Goal: Transaction & Acquisition: Book appointment/travel/reservation

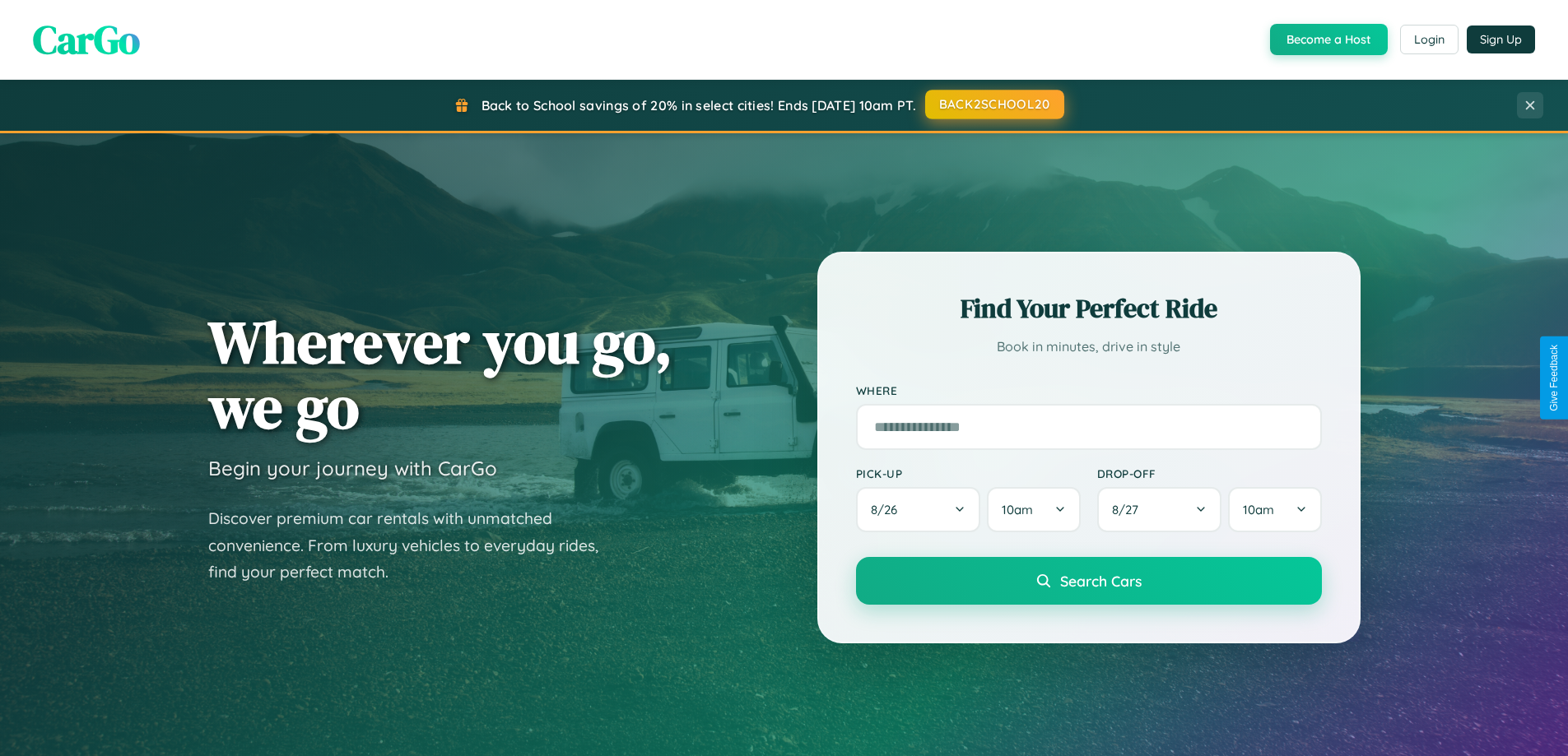
click at [993, 104] on button "BACK2SCHOOL20" at bounding box center [994, 105] width 139 height 30
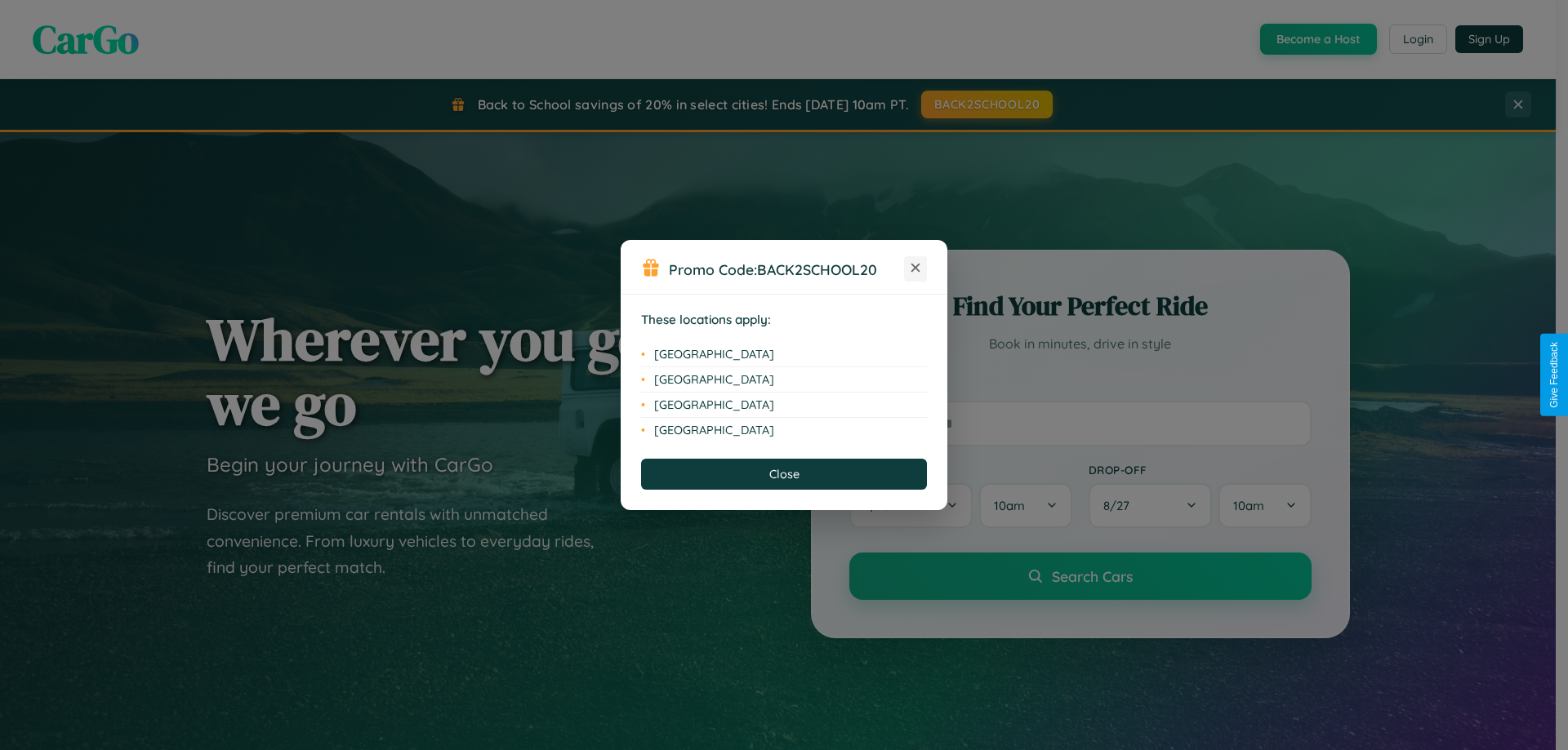
click at [915, 269] on icon at bounding box center [916, 268] width 9 height 9
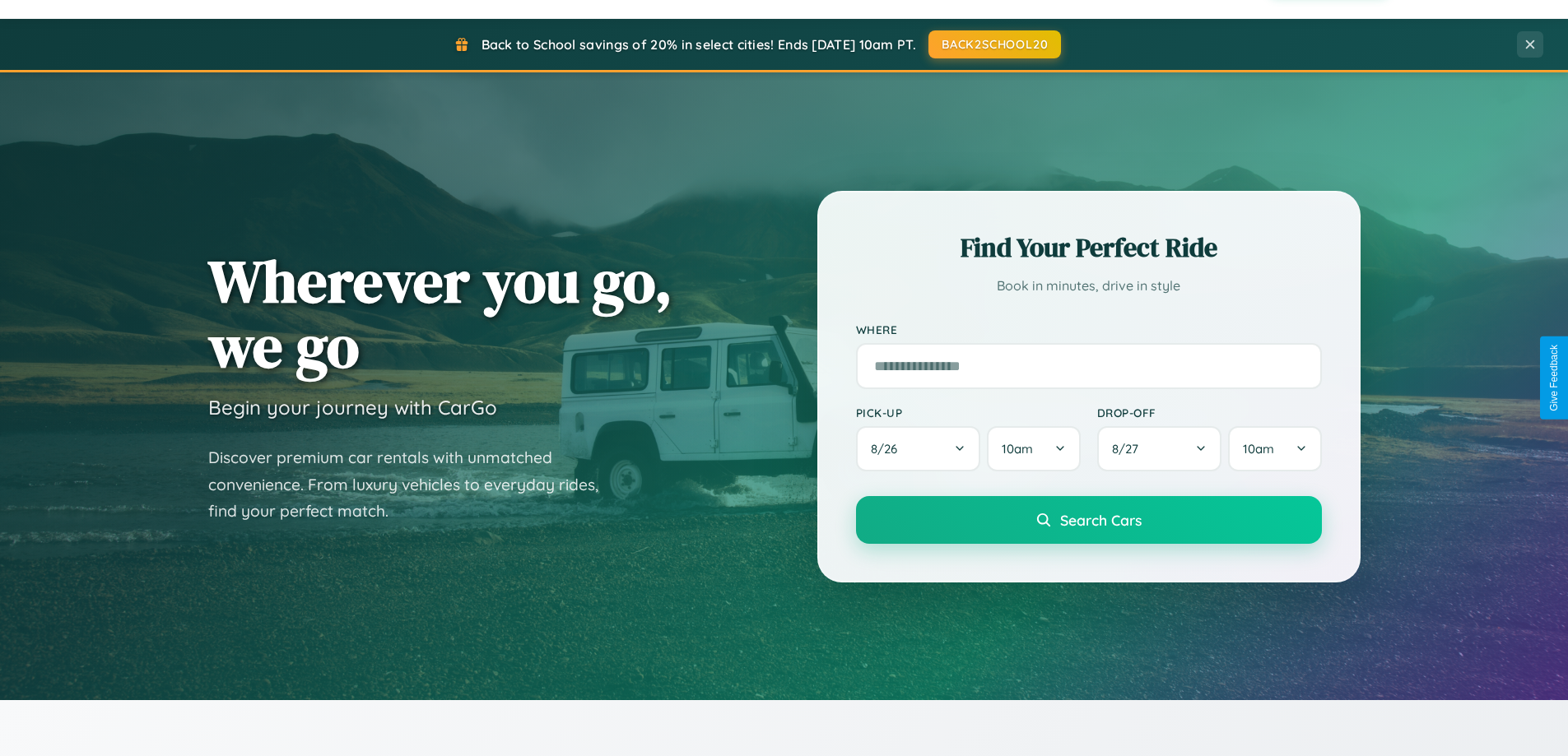
scroll to position [709, 0]
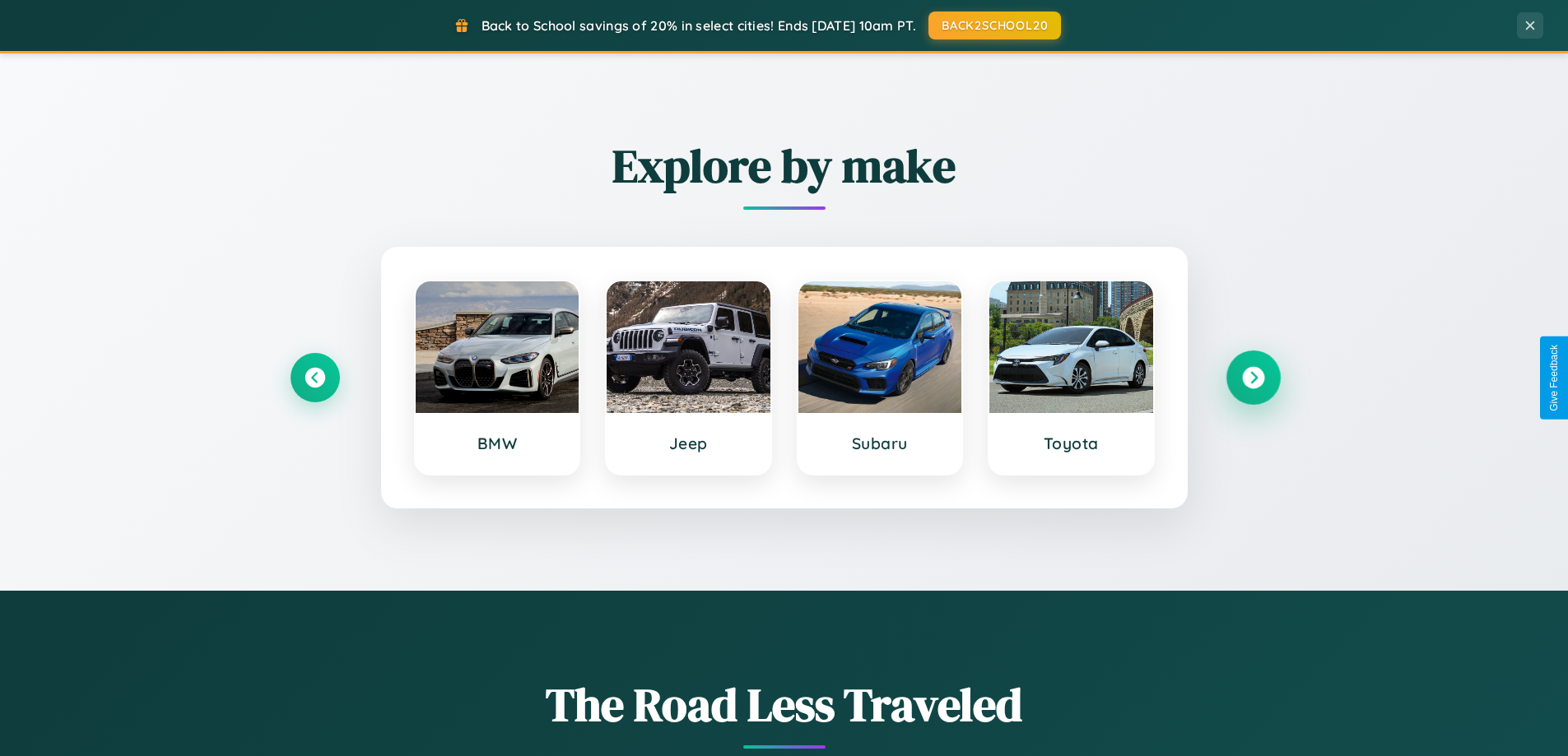
click at [1253, 378] on icon at bounding box center [1253, 378] width 23 height 23
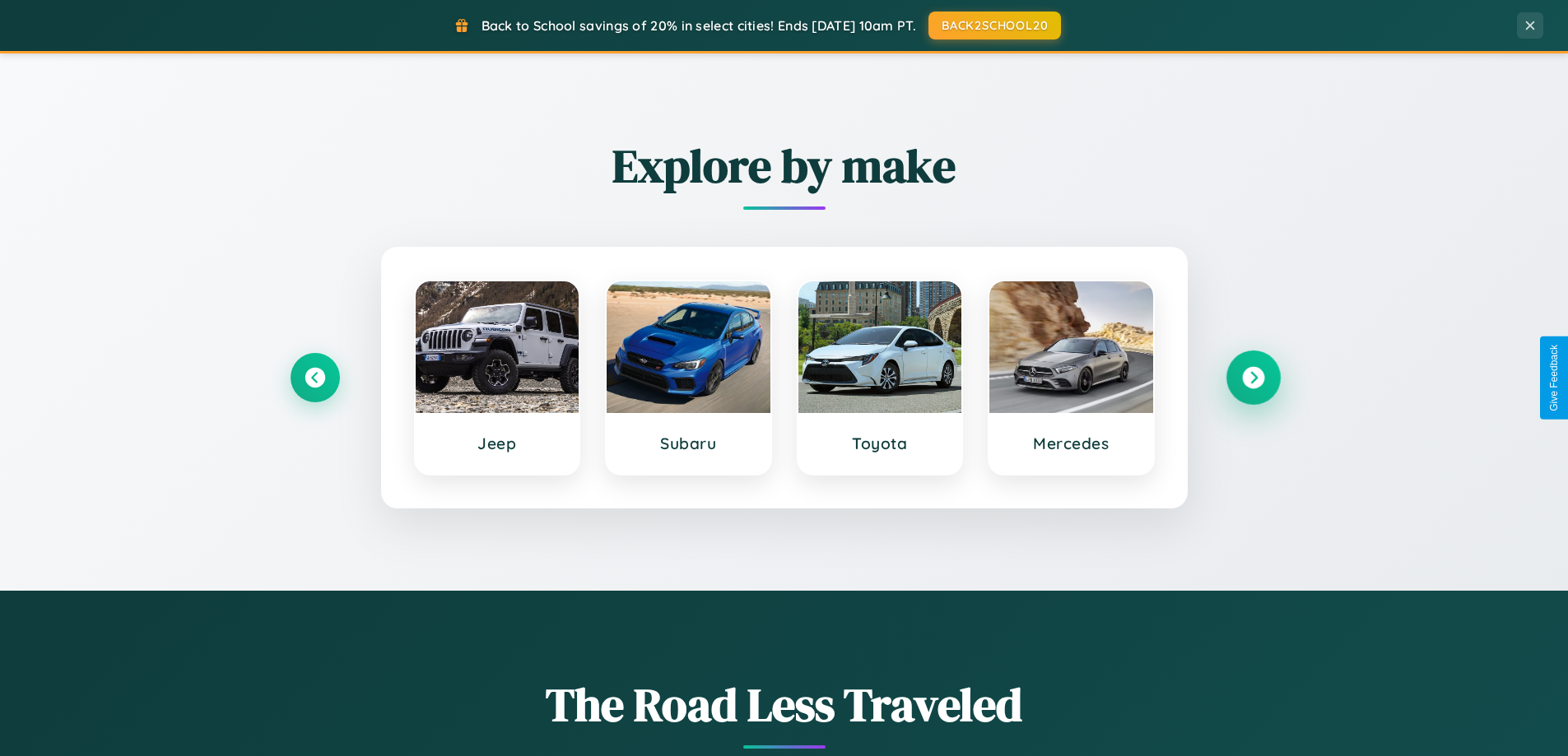
click at [1253, 378] on icon at bounding box center [1253, 378] width 23 height 23
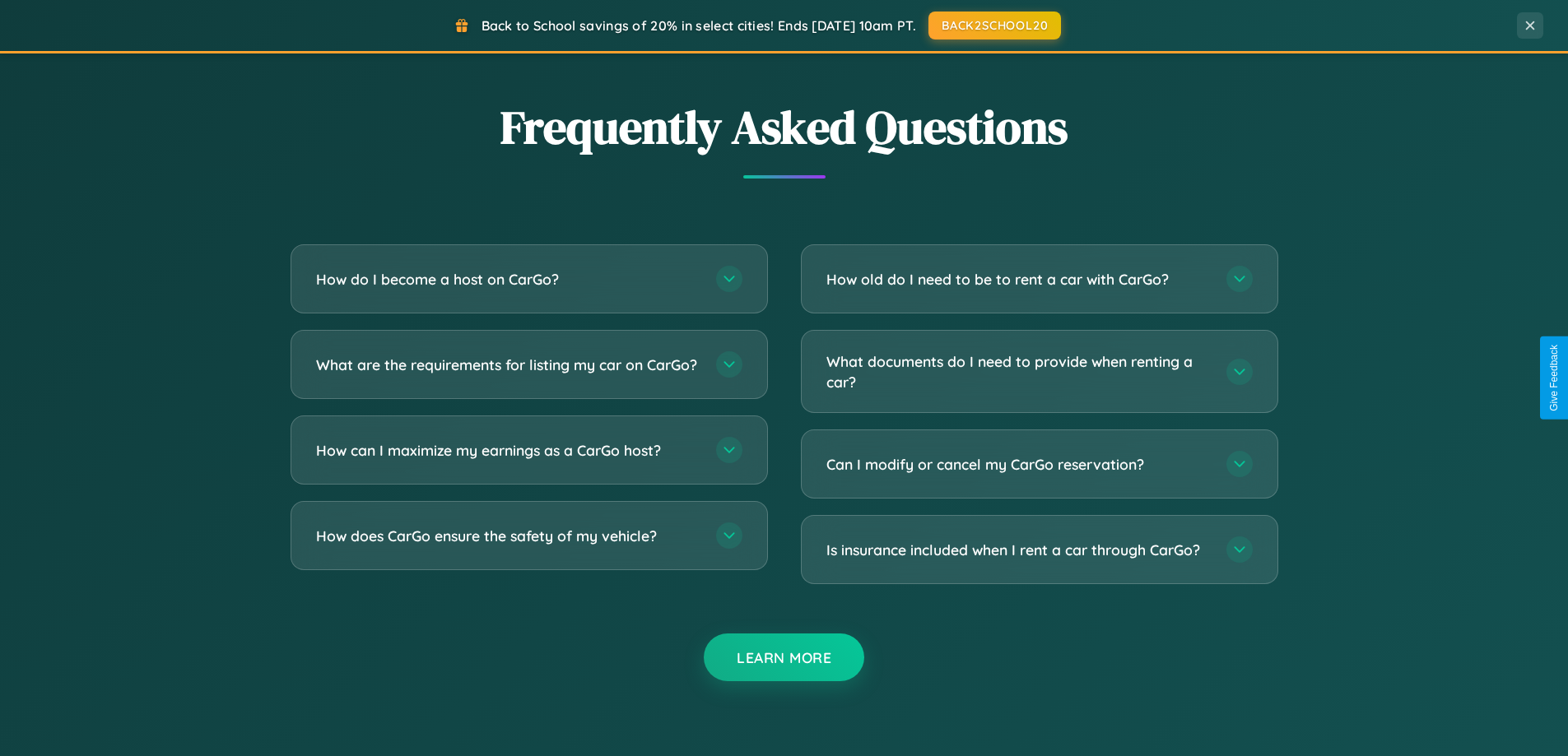
scroll to position [3166, 0]
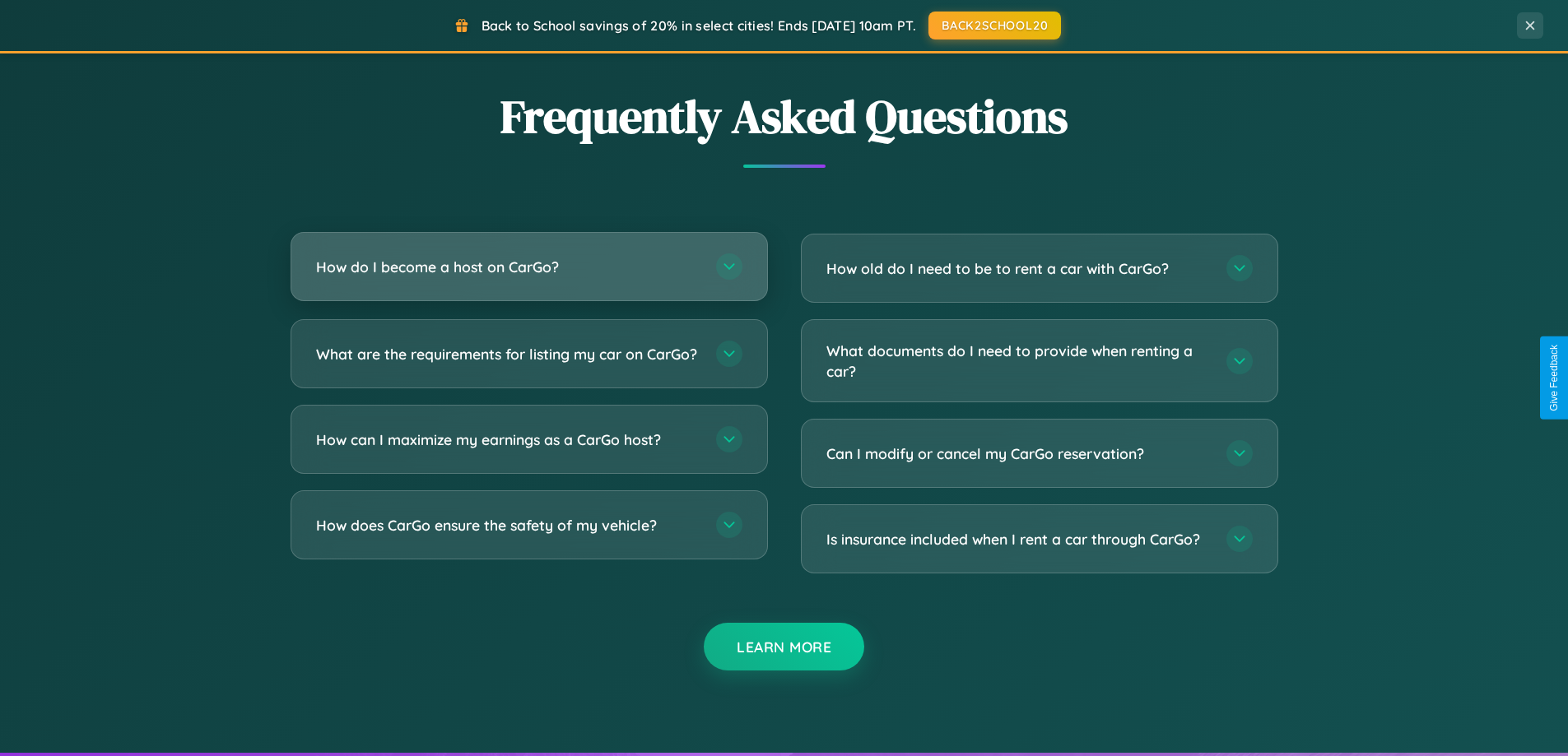
click at [529, 268] on h3 "How do I become a host on CarGo?" at bounding box center [508, 267] width 384 height 21
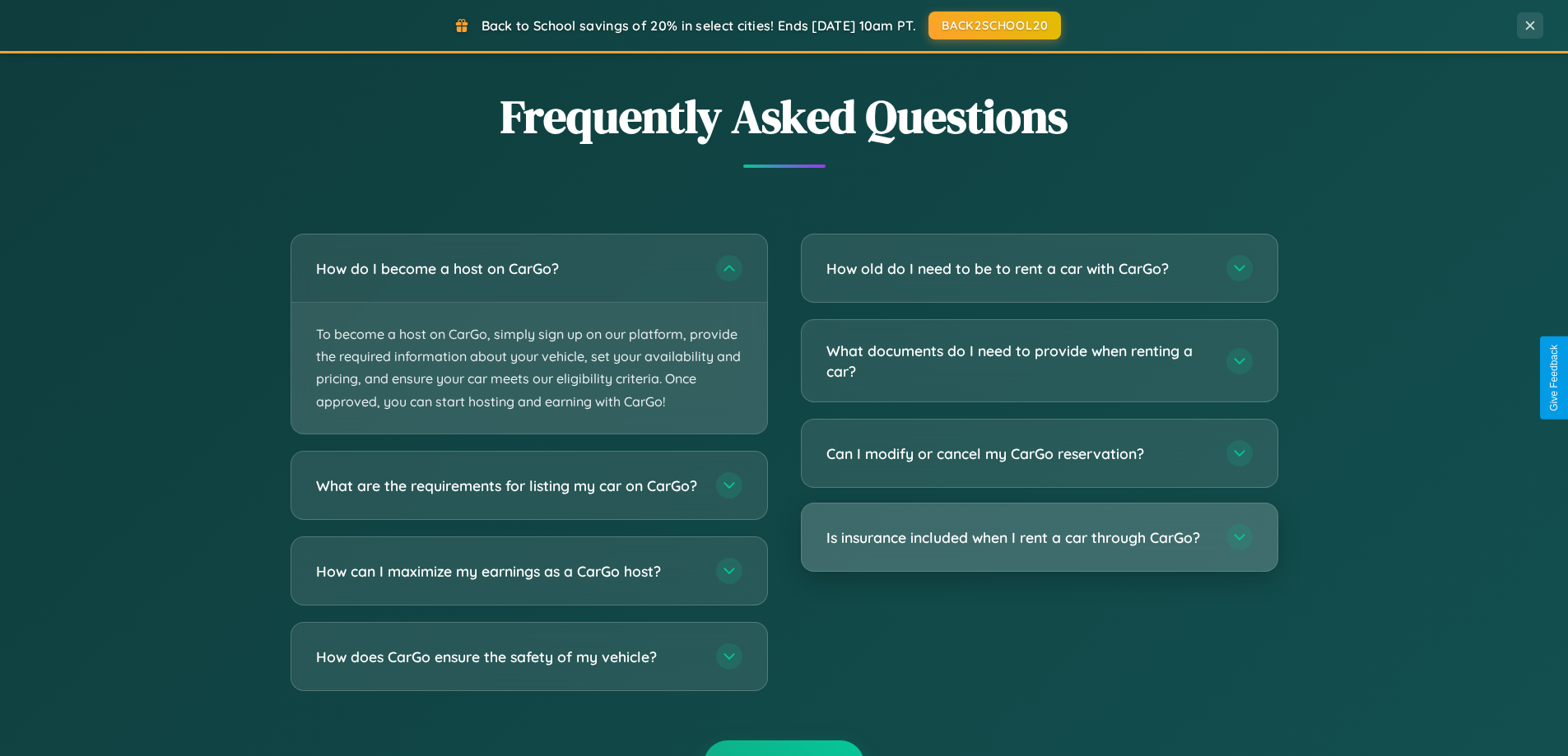
click at [1039, 538] on h3 "Is insurance included when I rent a car through CarGo?" at bounding box center [1018, 538] width 384 height 21
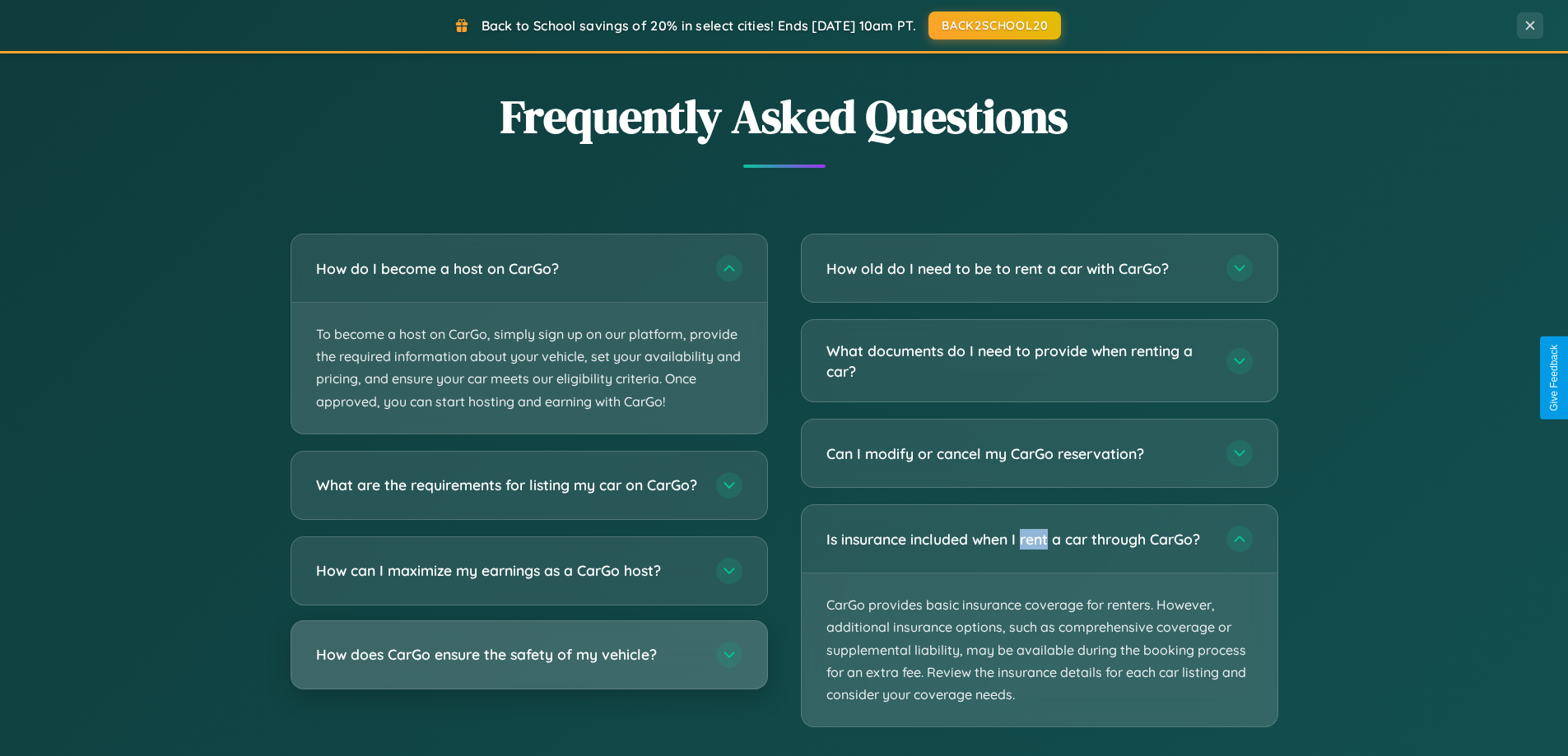
click at [529, 665] on h3 "How does CarGo ensure the safety of my vehicle?" at bounding box center [508, 654] width 384 height 21
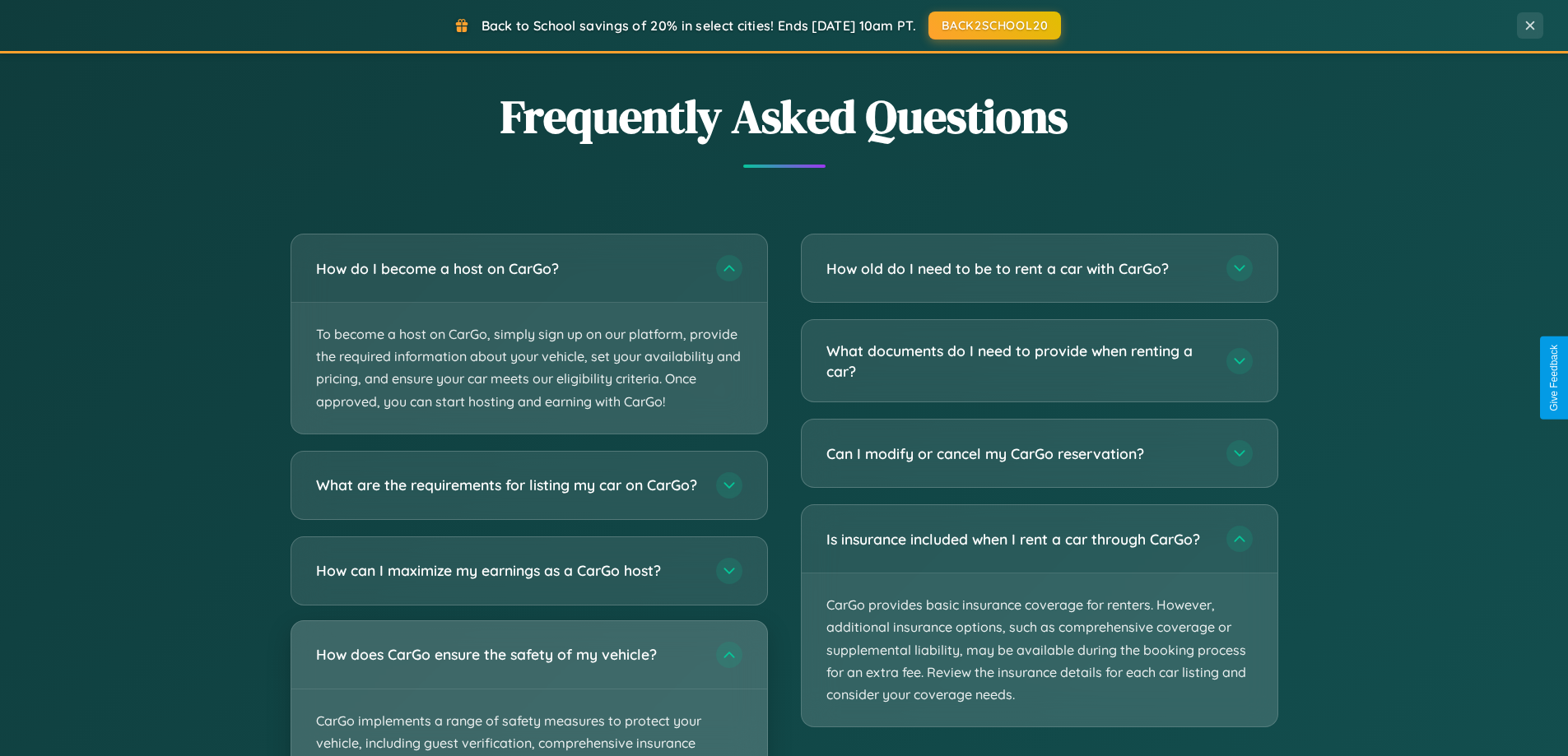
click at [529, 688] on div "How does CarGo ensure the safety of my vehicle?" at bounding box center [529, 654] width 475 height 68
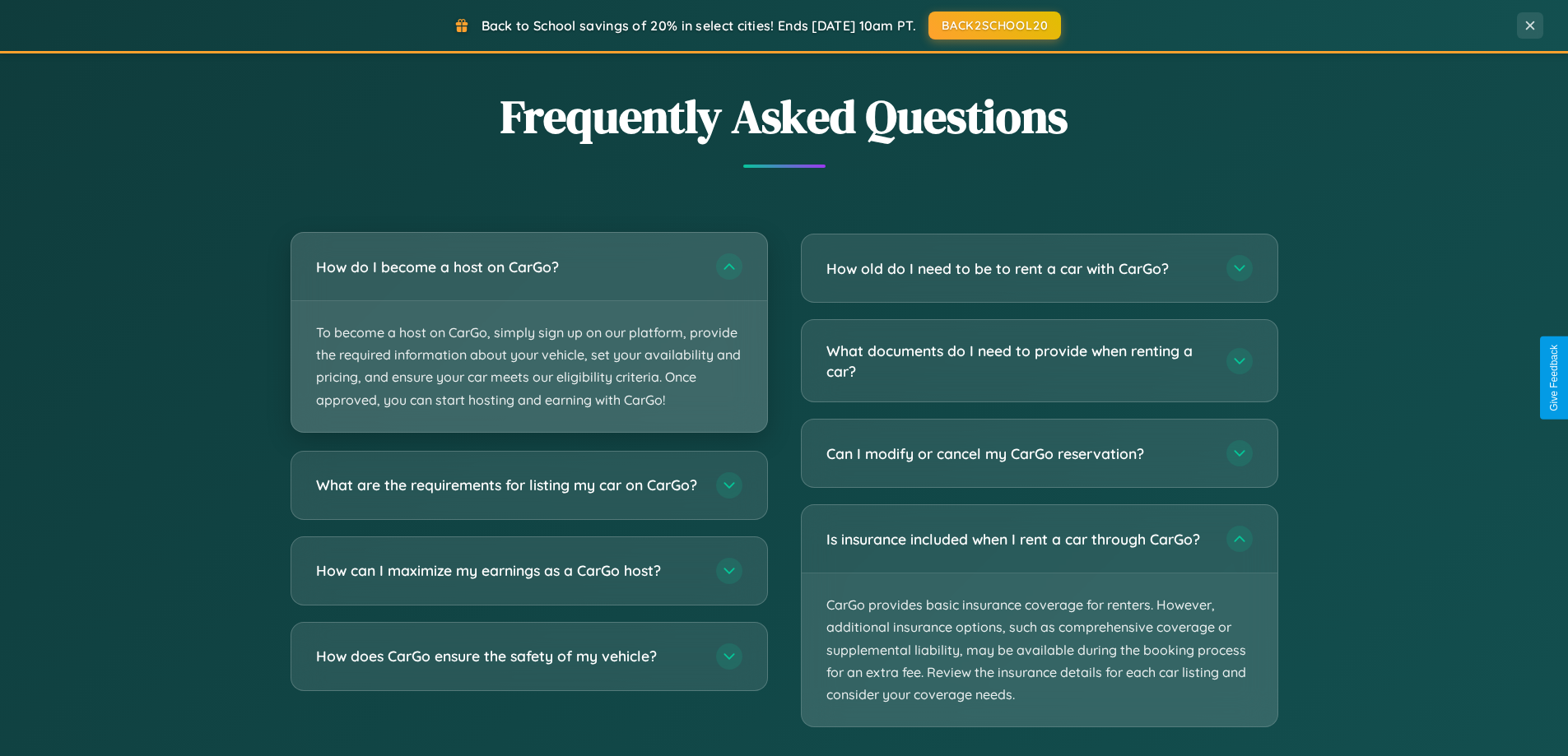
click at [529, 333] on p "To become a host on CarGo, simply sign up on our platform, provide the required…" at bounding box center [529, 366] width 475 height 131
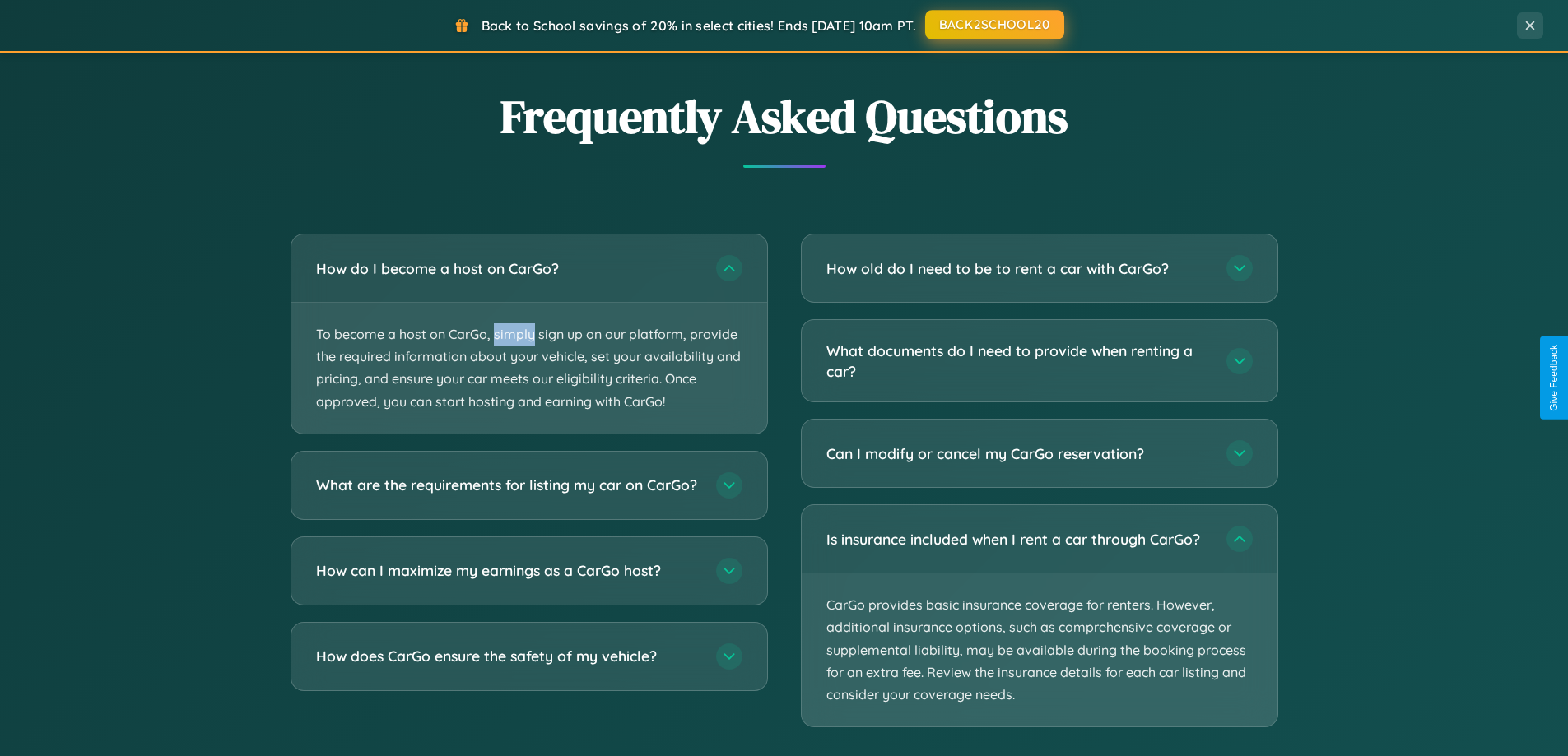
click at [993, 26] on button "BACK2SCHOOL20" at bounding box center [994, 25] width 139 height 30
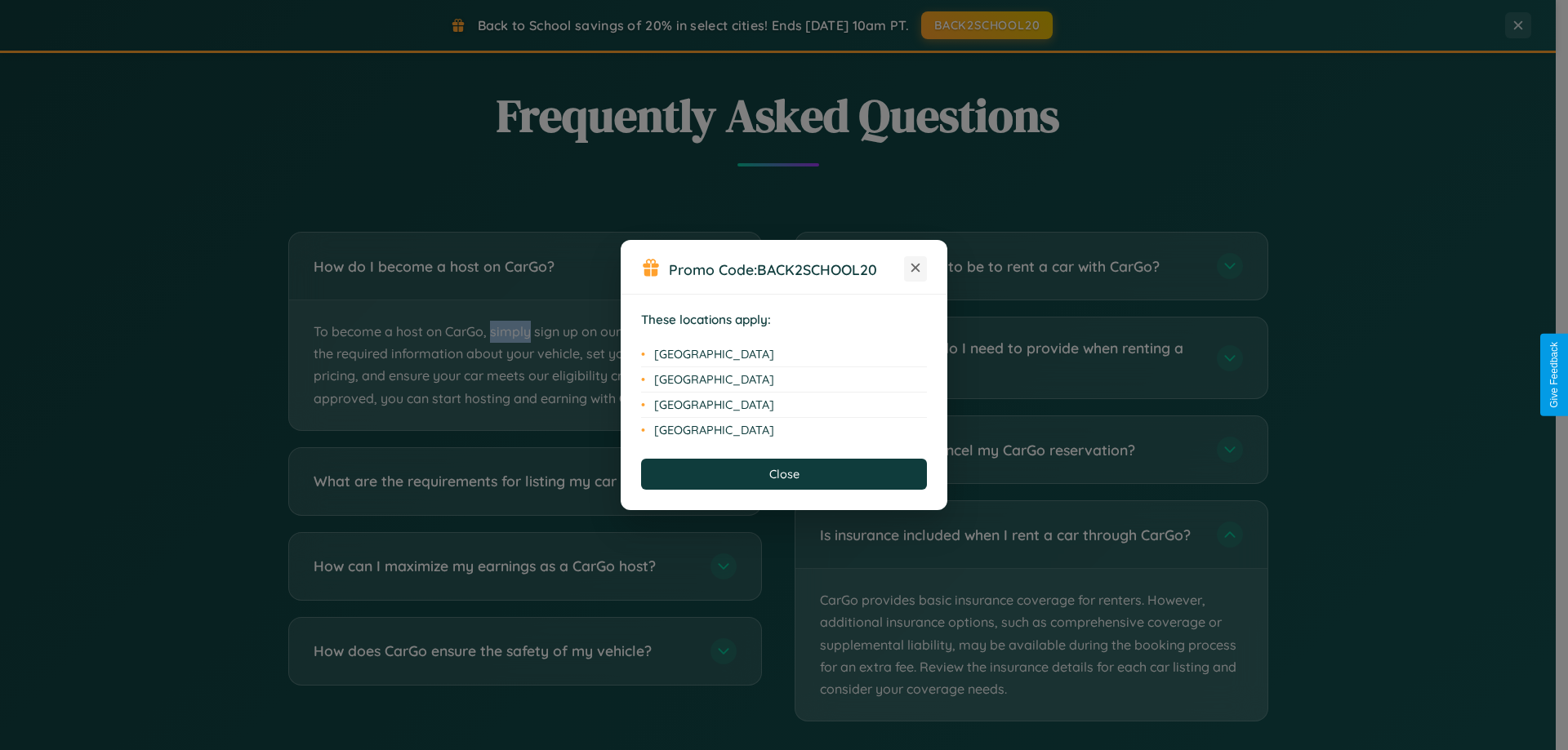
click at [915, 269] on icon at bounding box center [916, 268] width 9 height 9
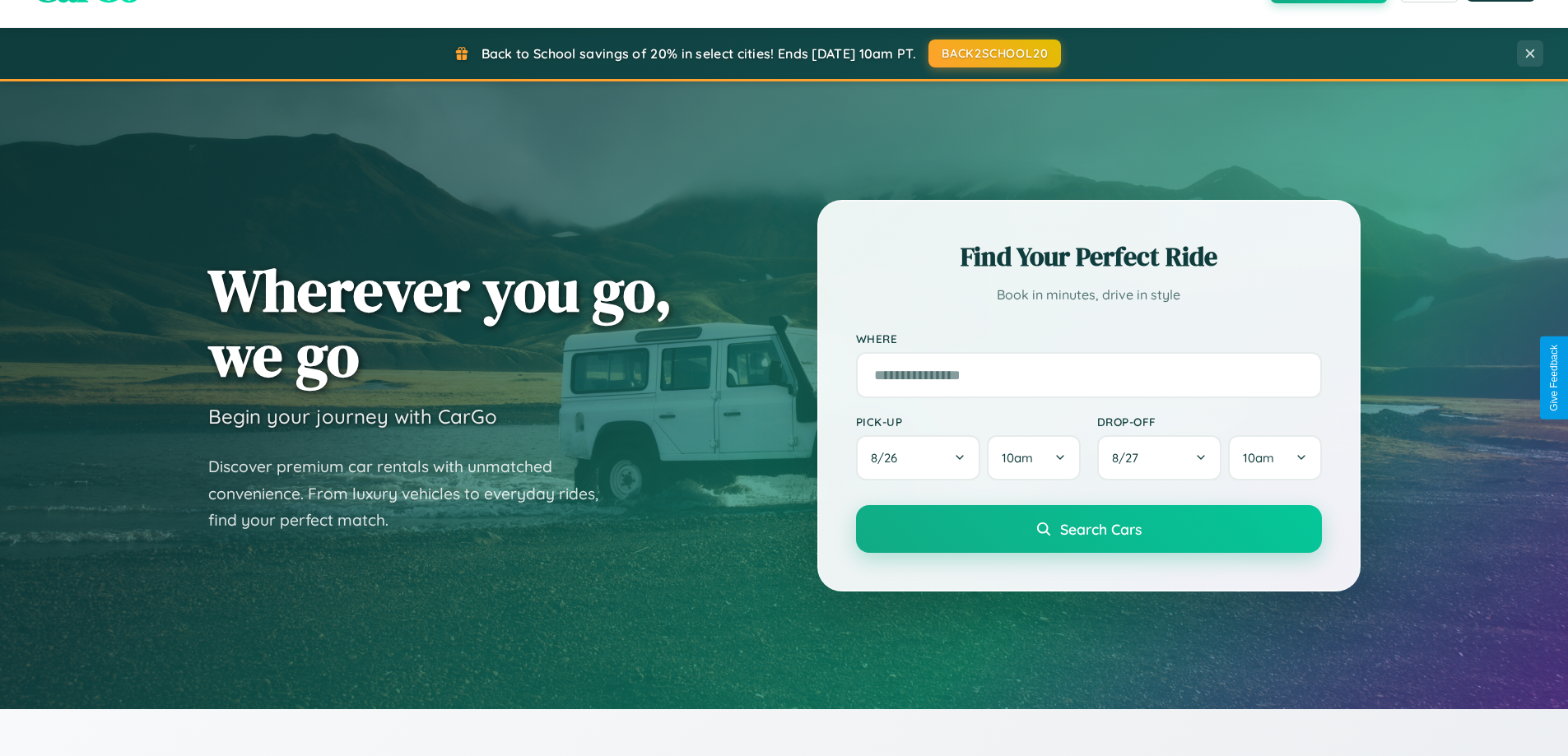
scroll to position [48, 0]
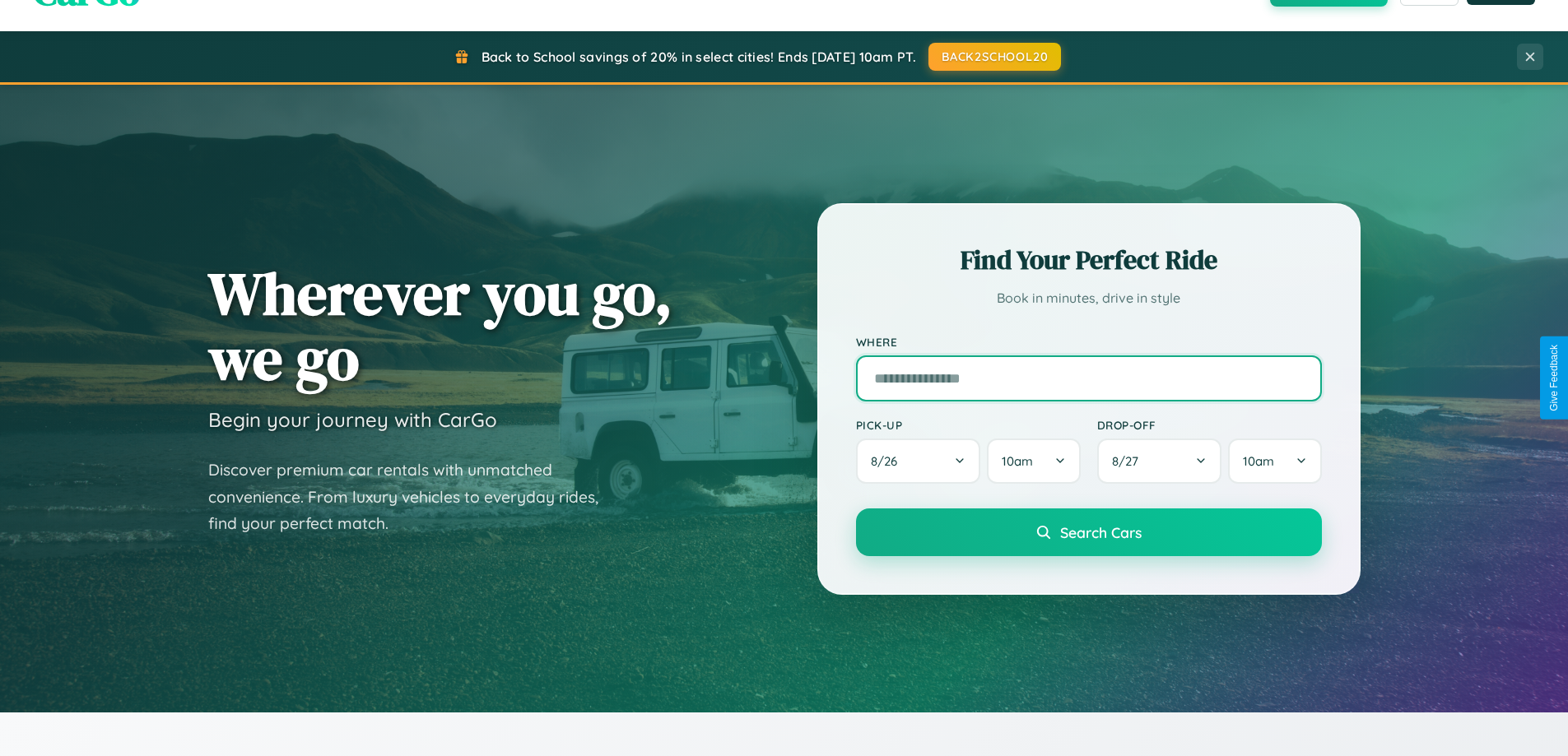
click at [1088, 378] on input "text" at bounding box center [1088, 378] width 466 height 46
type input "**********"
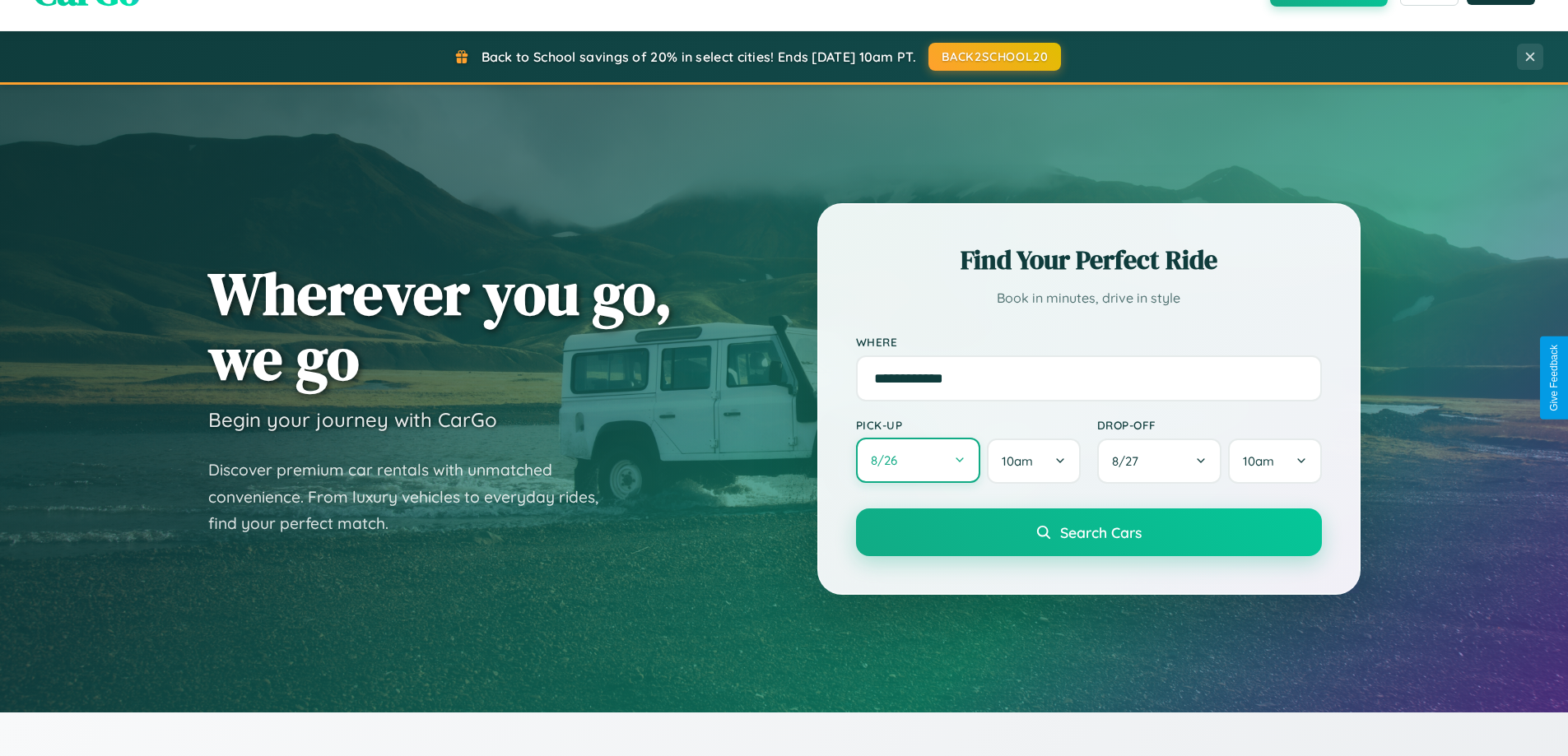
click at [918, 461] on button "8 / 26" at bounding box center [918, 460] width 125 height 45
select select "*"
select select "****"
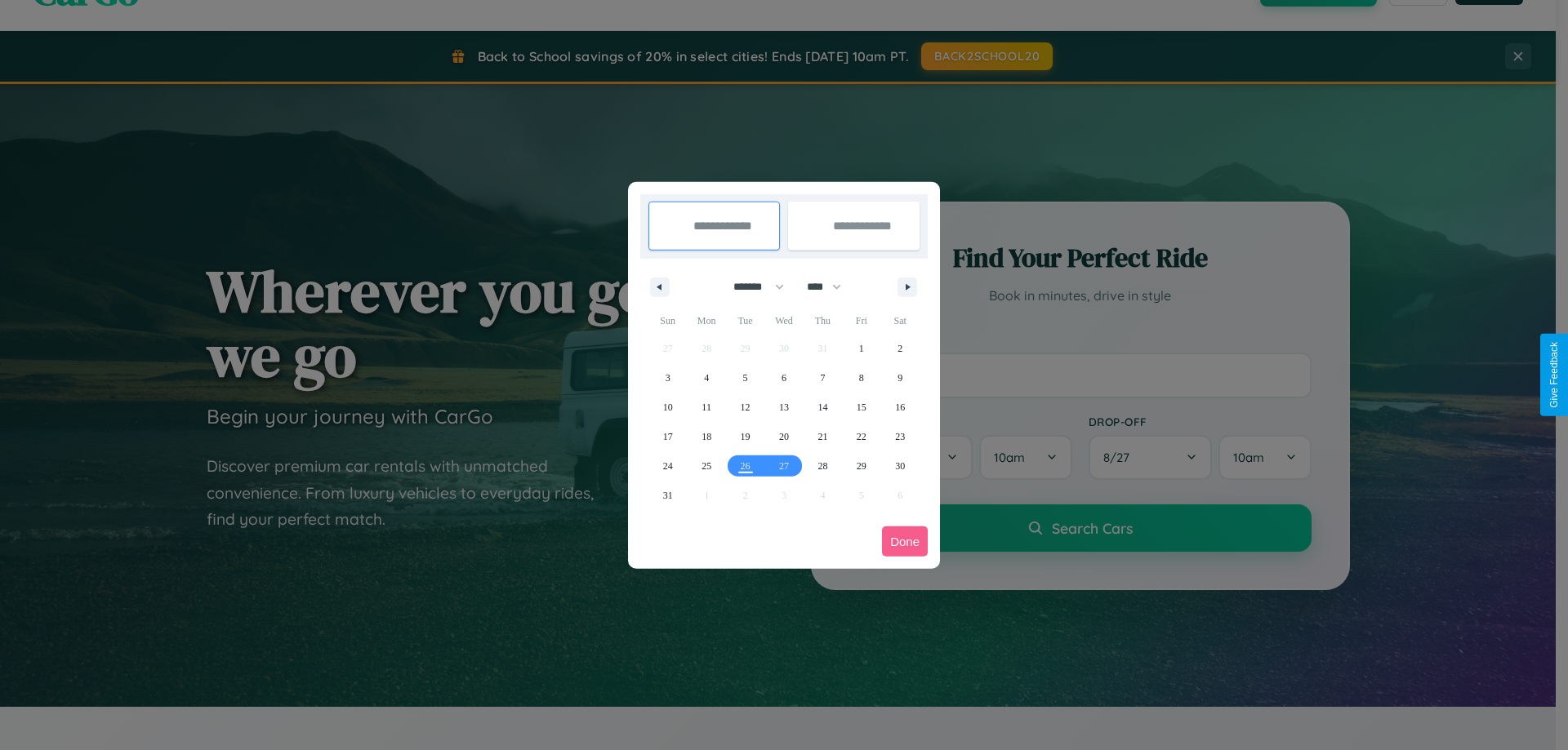
drag, startPoint x: 751, startPoint y: 286, endPoint x: 784, endPoint y: 327, distance: 52.6
click at [751, 286] on select "******* ******** ***** ***** *** **** **** ****** ********* ******* ******** **…" at bounding box center [756, 287] width 70 height 27
select select "**"
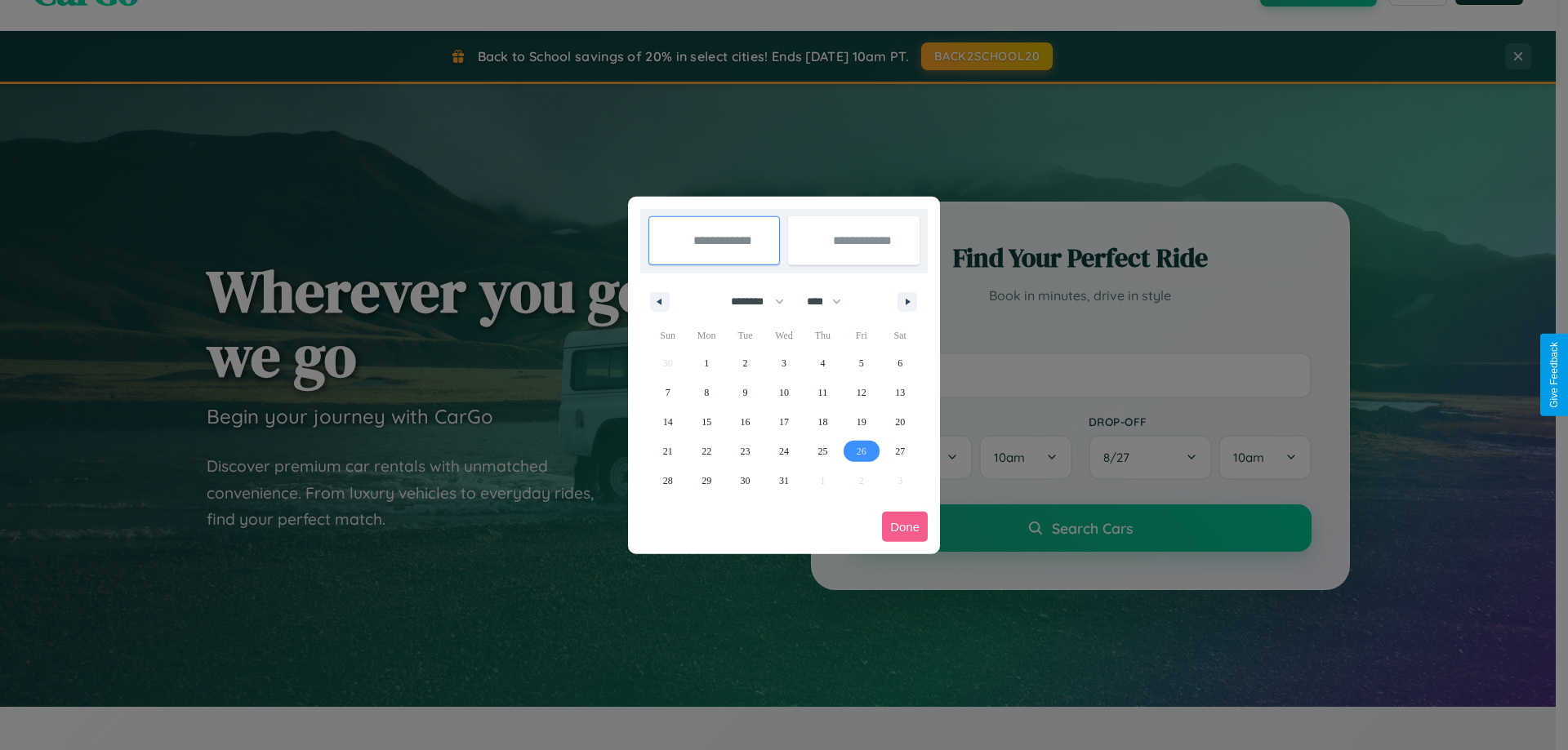
click at [861, 451] on span "26" at bounding box center [861, 451] width 10 height 30
type input "**********"
click at [745, 480] on span "30" at bounding box center [746, 481] width 10 height 30
type input "**********"
click at [905, 527] on button "Done" at bounding box center [904, 527] width 46 height 31
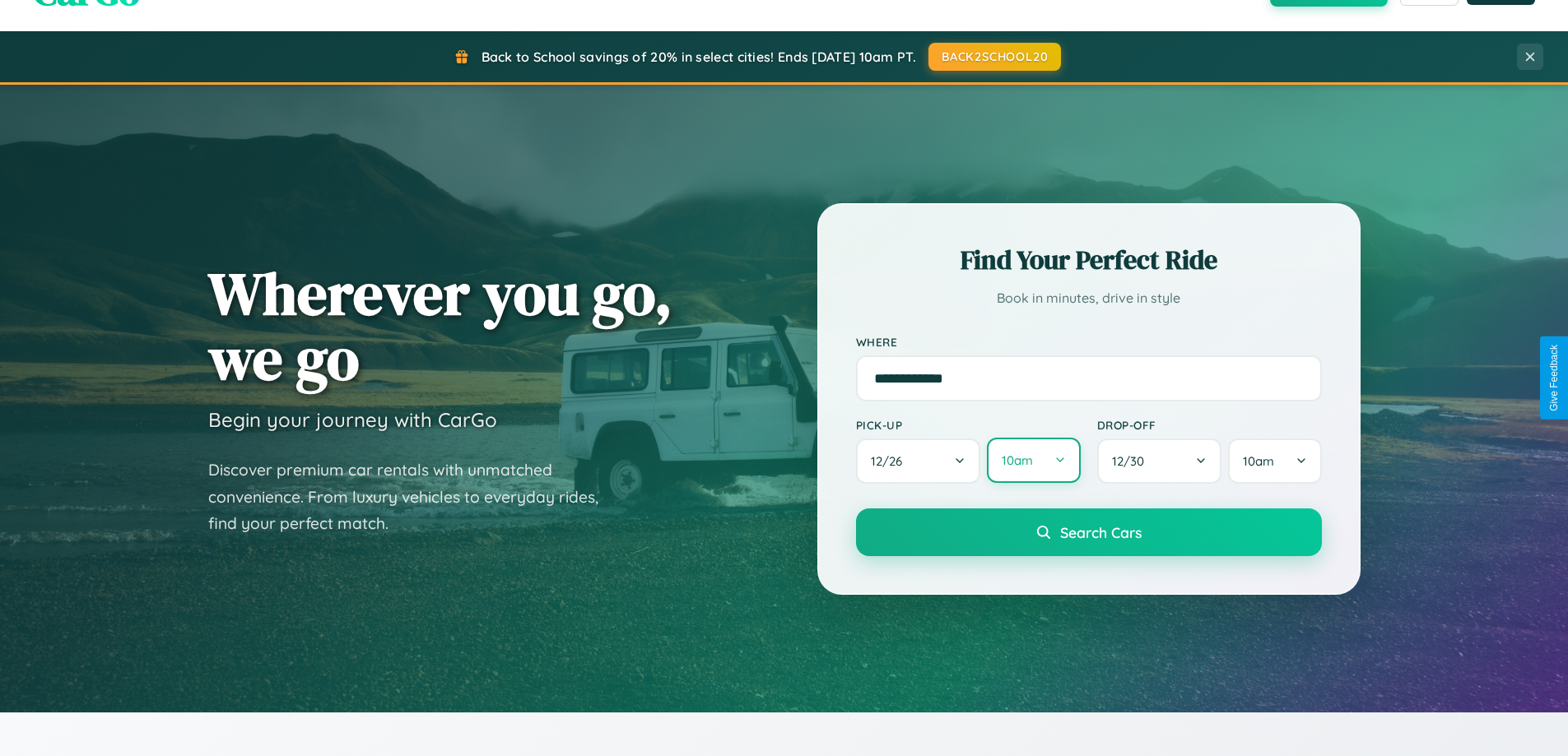
click at [1033, 461] on button "10am" at bounding box center [1033, 460] width 93 height 45
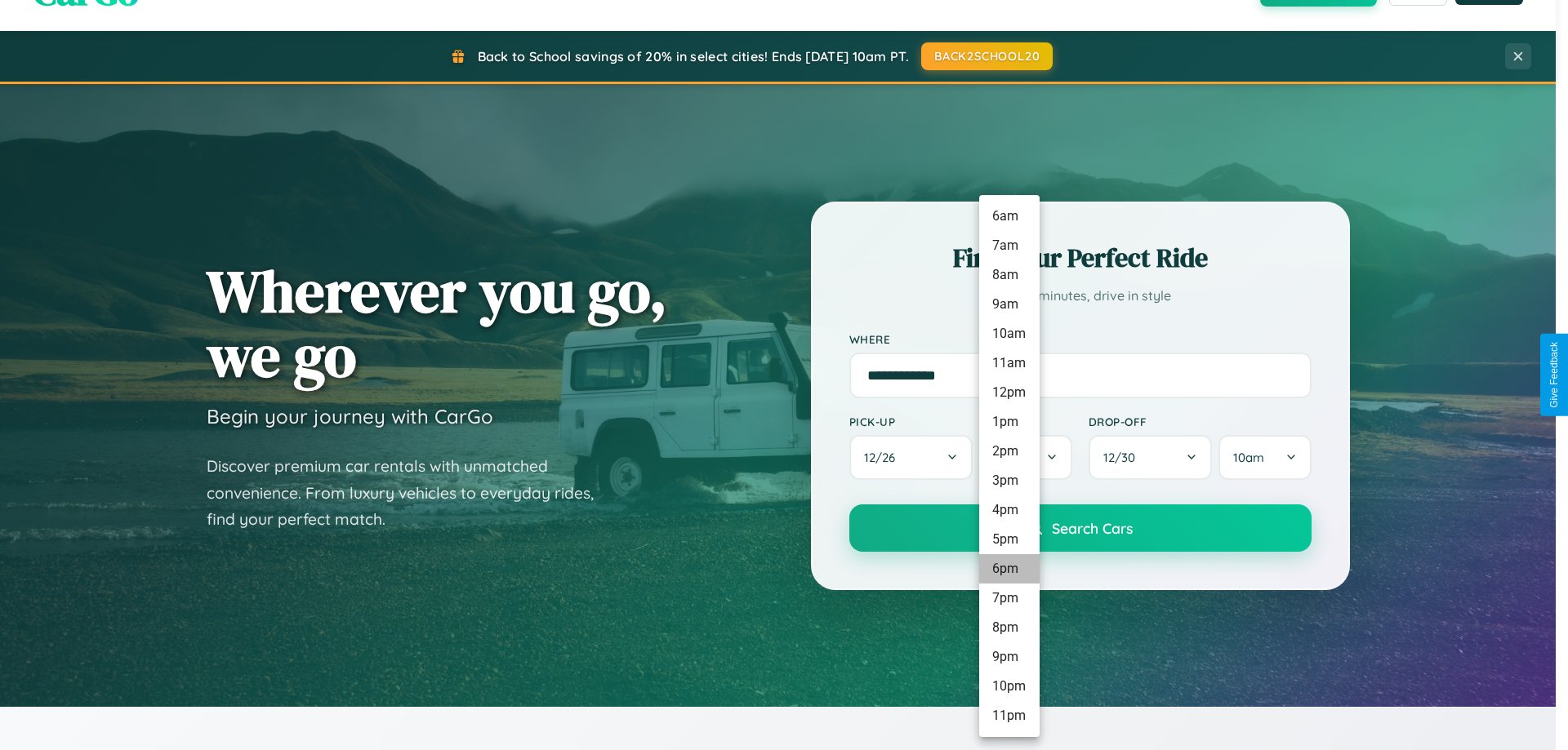
click at [1009, 569] on li "6pm" at bounding box center [1009, 569] width 60 height 30
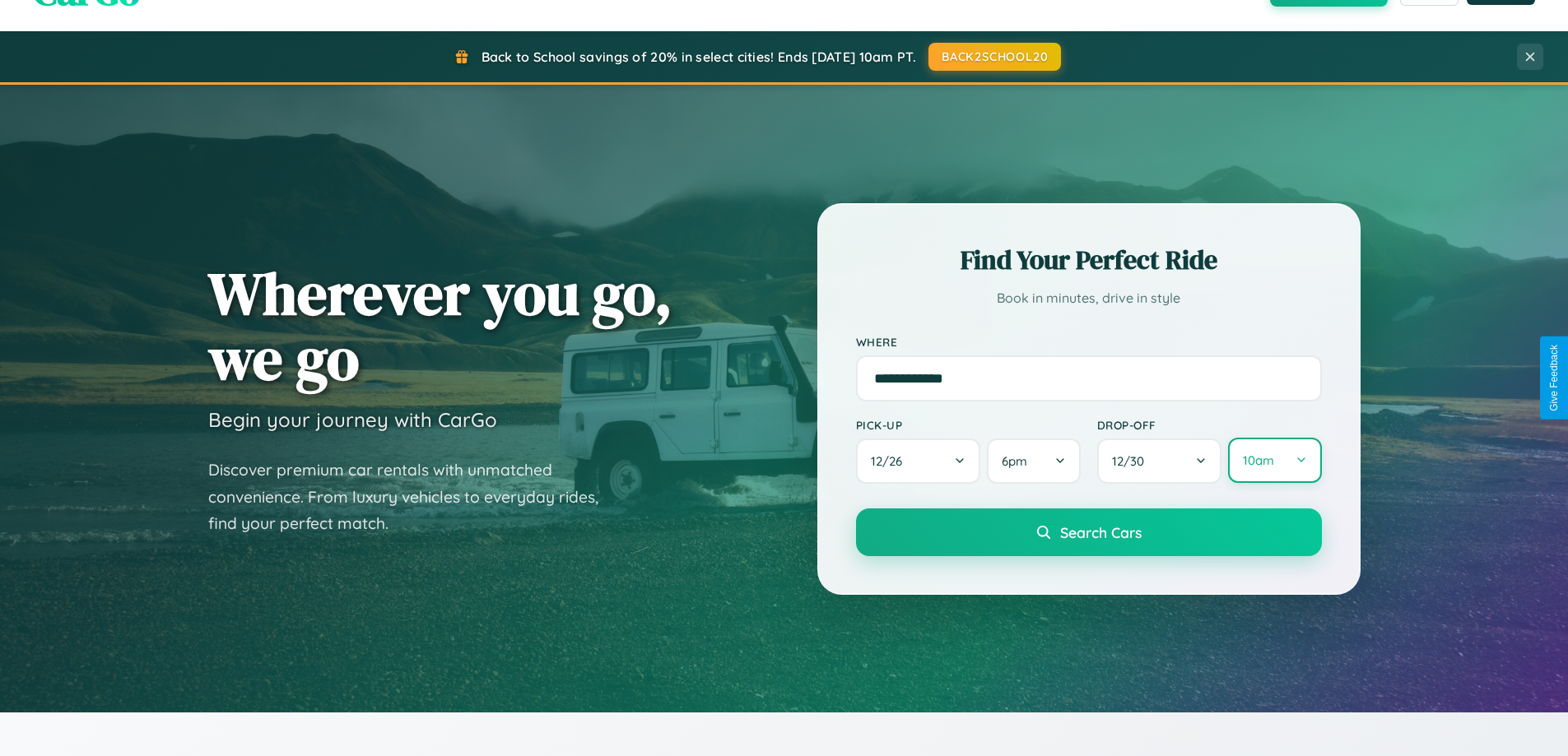
click at [1274, 461] on button "10am" at bounding box center [1275, 460] width 93 height 45
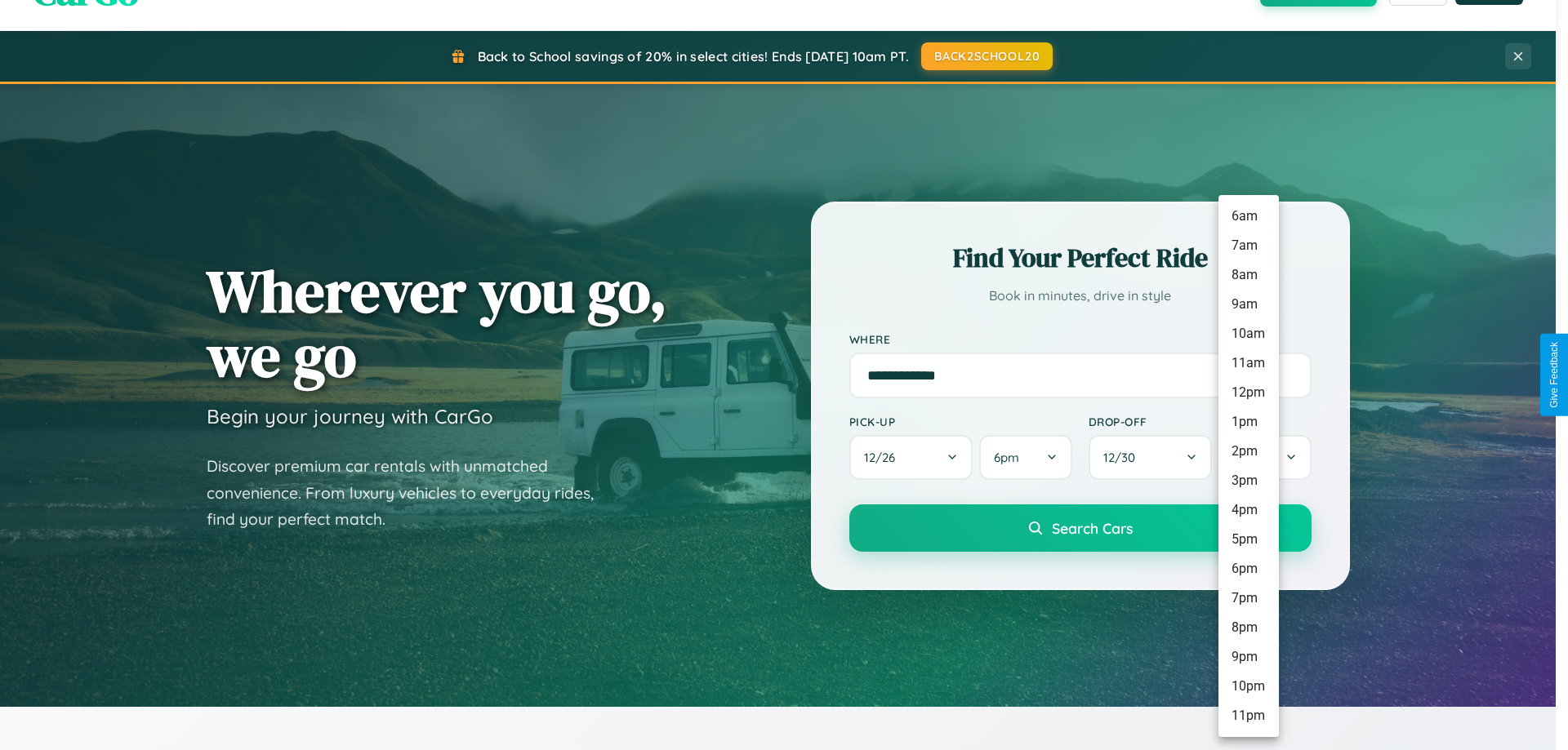
click at [1248, 510] on li "4pm" at bounding box center [1249, 510] width 60 height 30
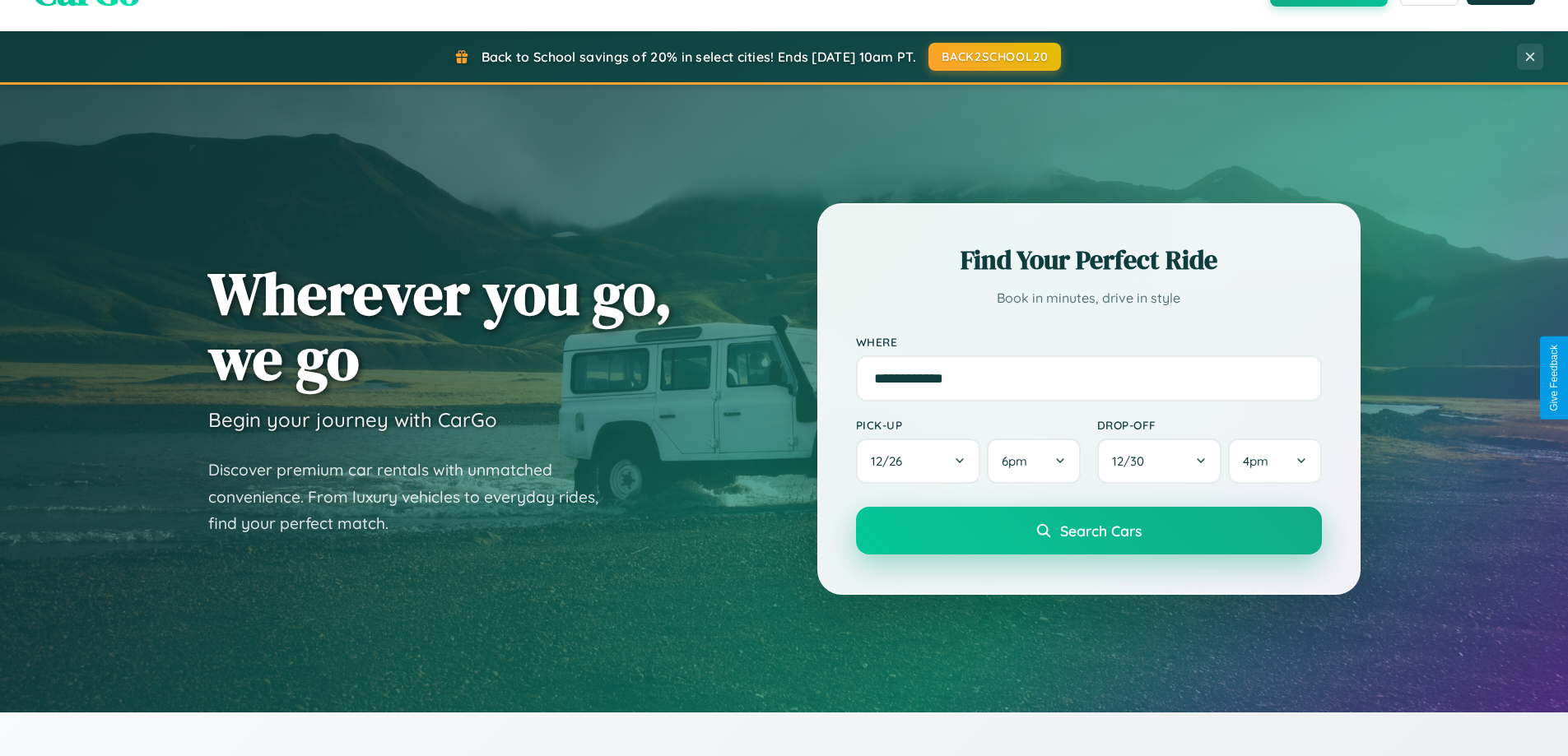
click at [1088, 531] on span "Search Cars" at bounding box center [1101, 531] width 82 height 18
